Goal: Transaction & Acquisition: Subscribe to service/newsletter

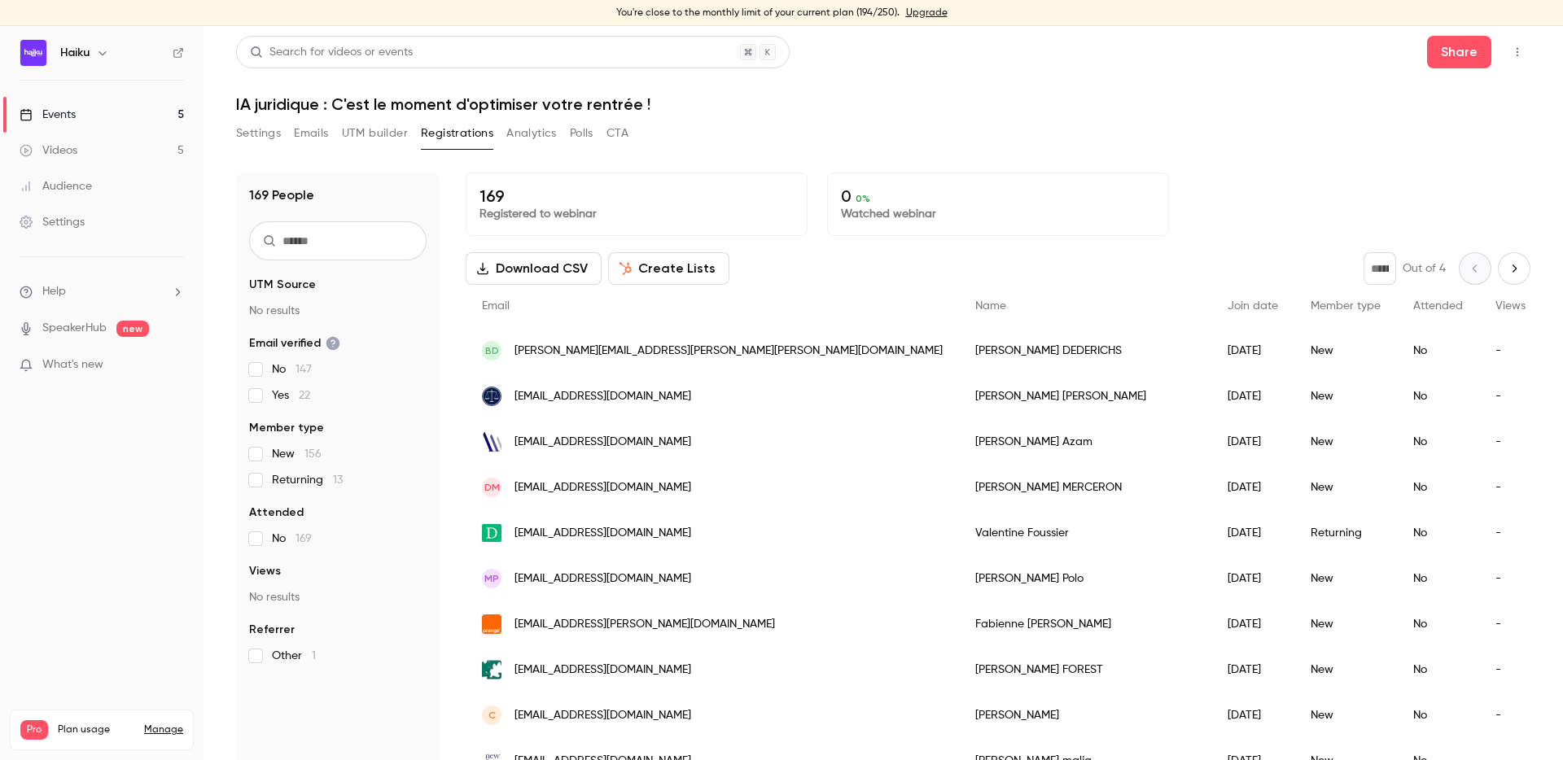
click at [156, 724] on link "Manage" at bounding box center [163, 730] width 39 height 13
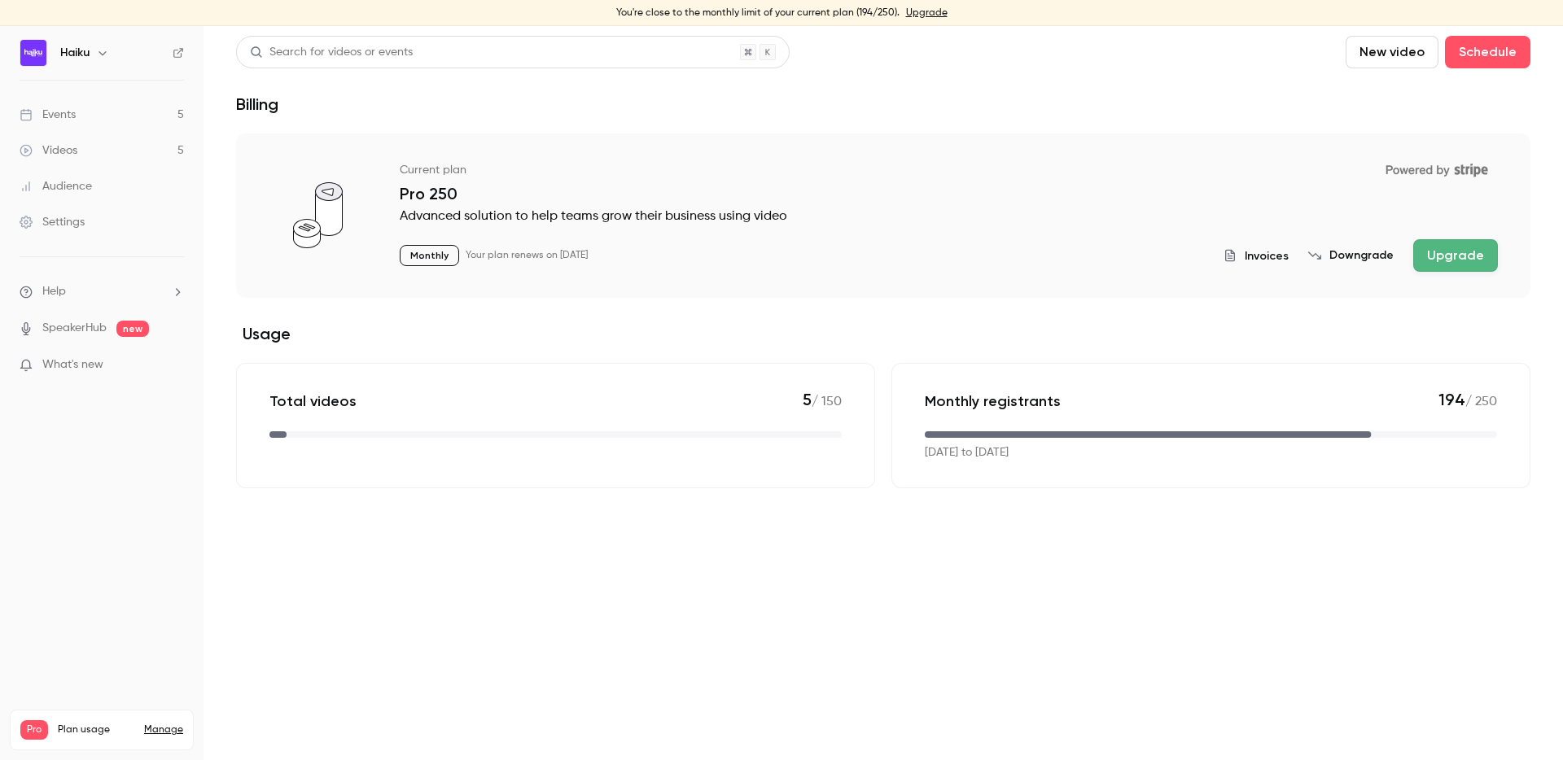
click at [1440, 254] on button "Upgrade" at bounding box center [1455, 255] width 85 height 33
click at [1418, 413] on div "Monthly registrants 194 / 250 Aug 29, 2025 to Sep 29, 2025" at bounding box center [1210, 425] width 639 height 125
